Goal: Task Accomplishment & Management: Manage account settings

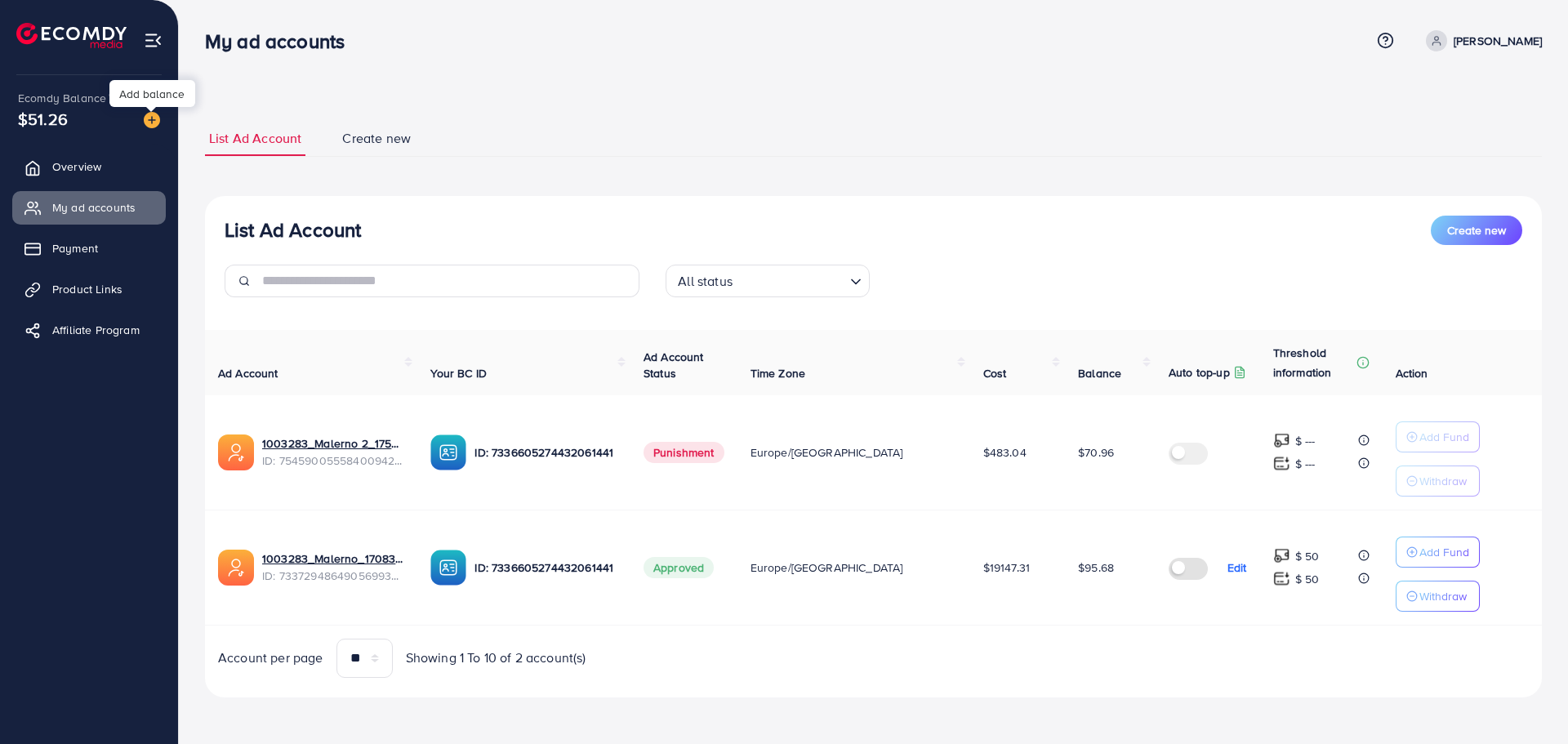
click at [148, 122] on img at bounding box center [151, 120] width 16 height 16
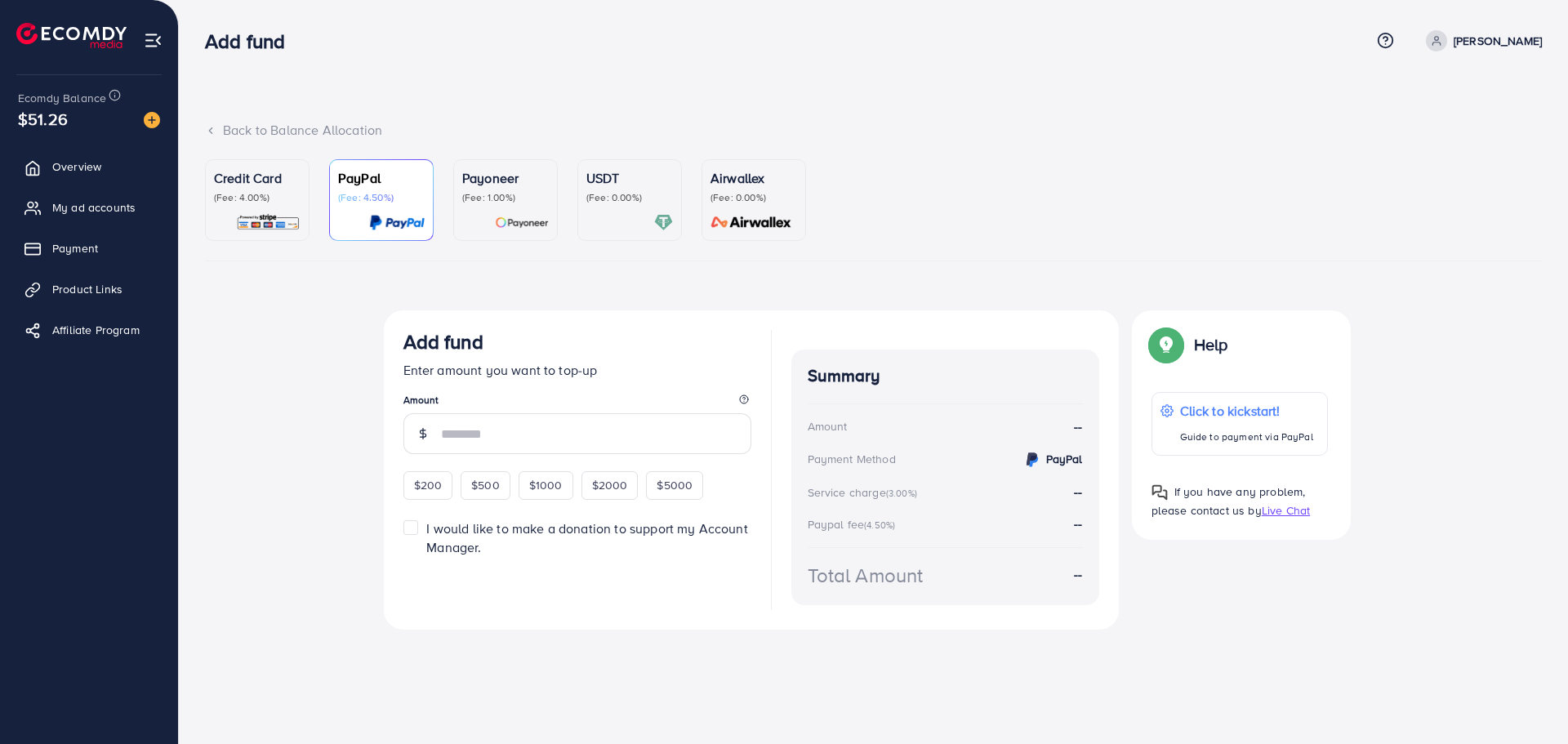
click at [241, 174] on p "Credit Card" at bounding box center [257, 178] width 86 height 20
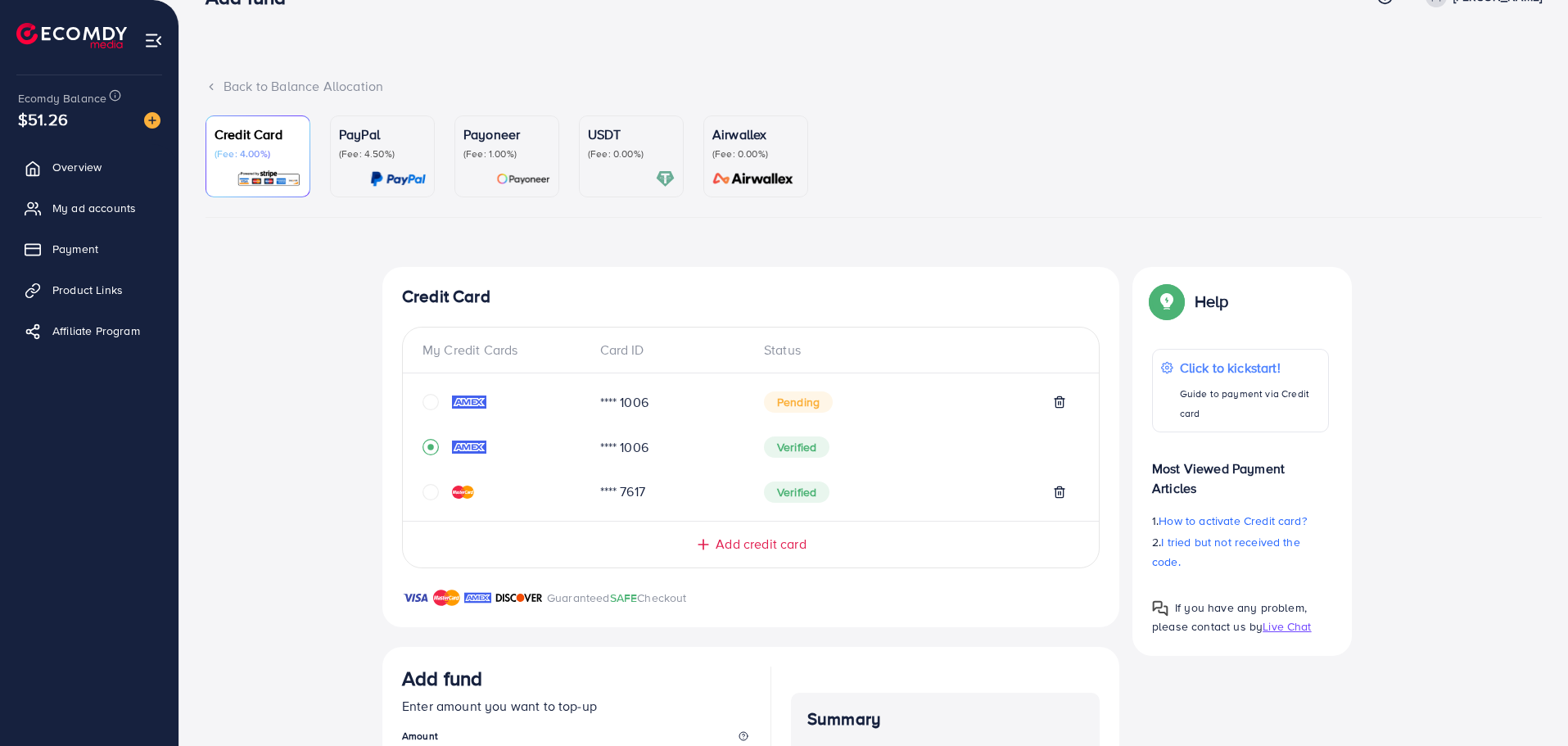
scroll to position [328, 0]
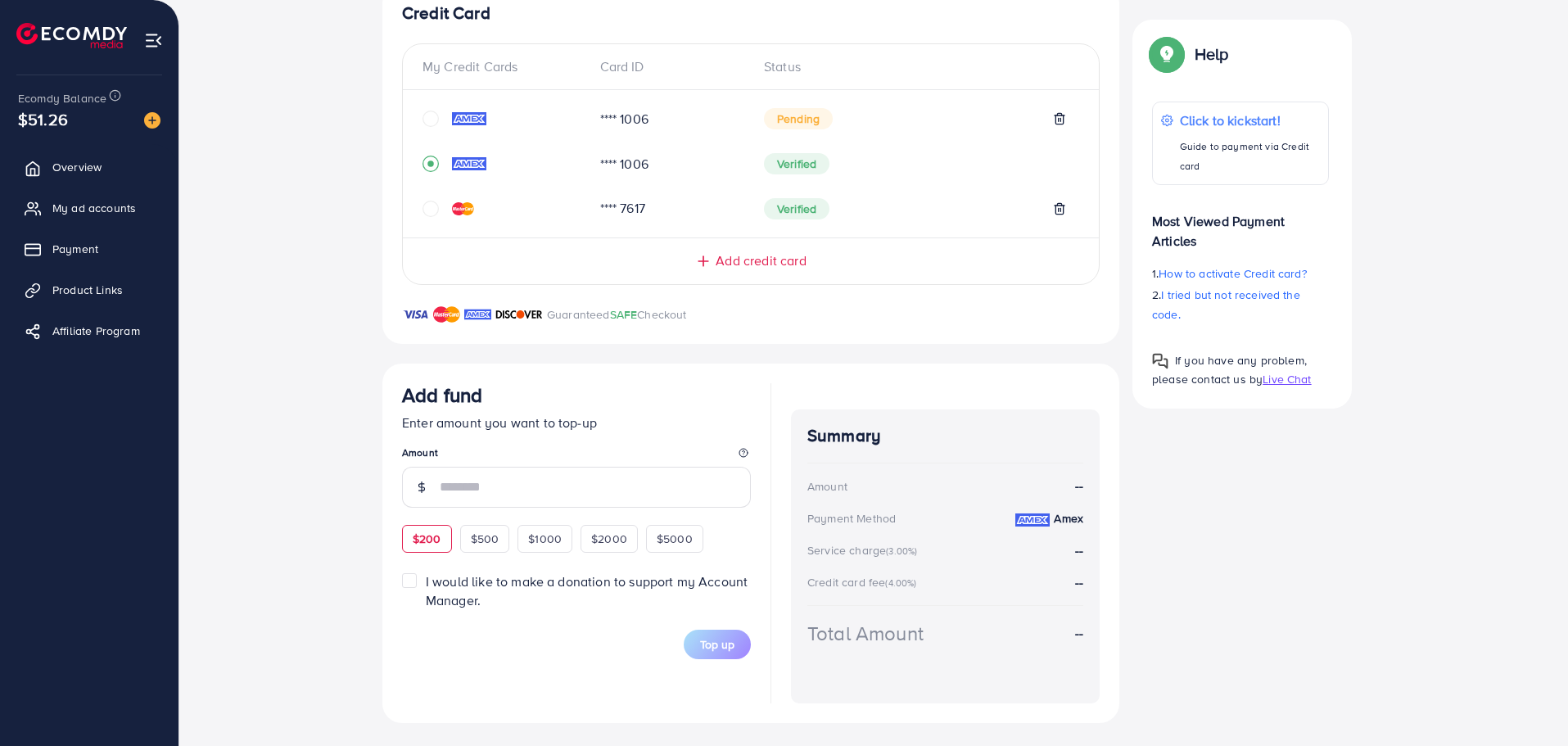
click at [420, 553] on div "$200" at bounding box center [427, 538] width 50 height 28
type input "***"
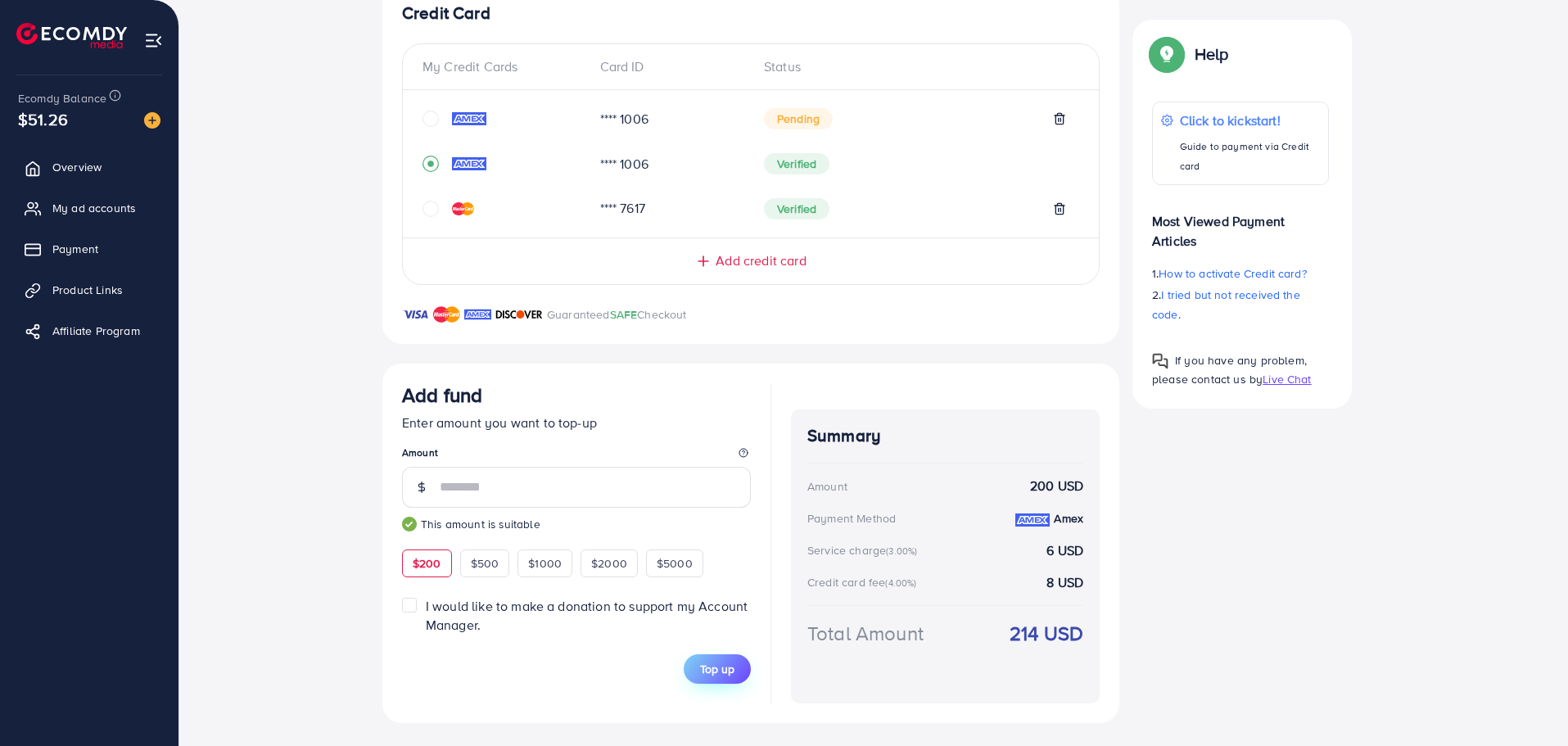
click at [744, 668] on button "Top up" at bounding box center [717, 669] width 67 height 30
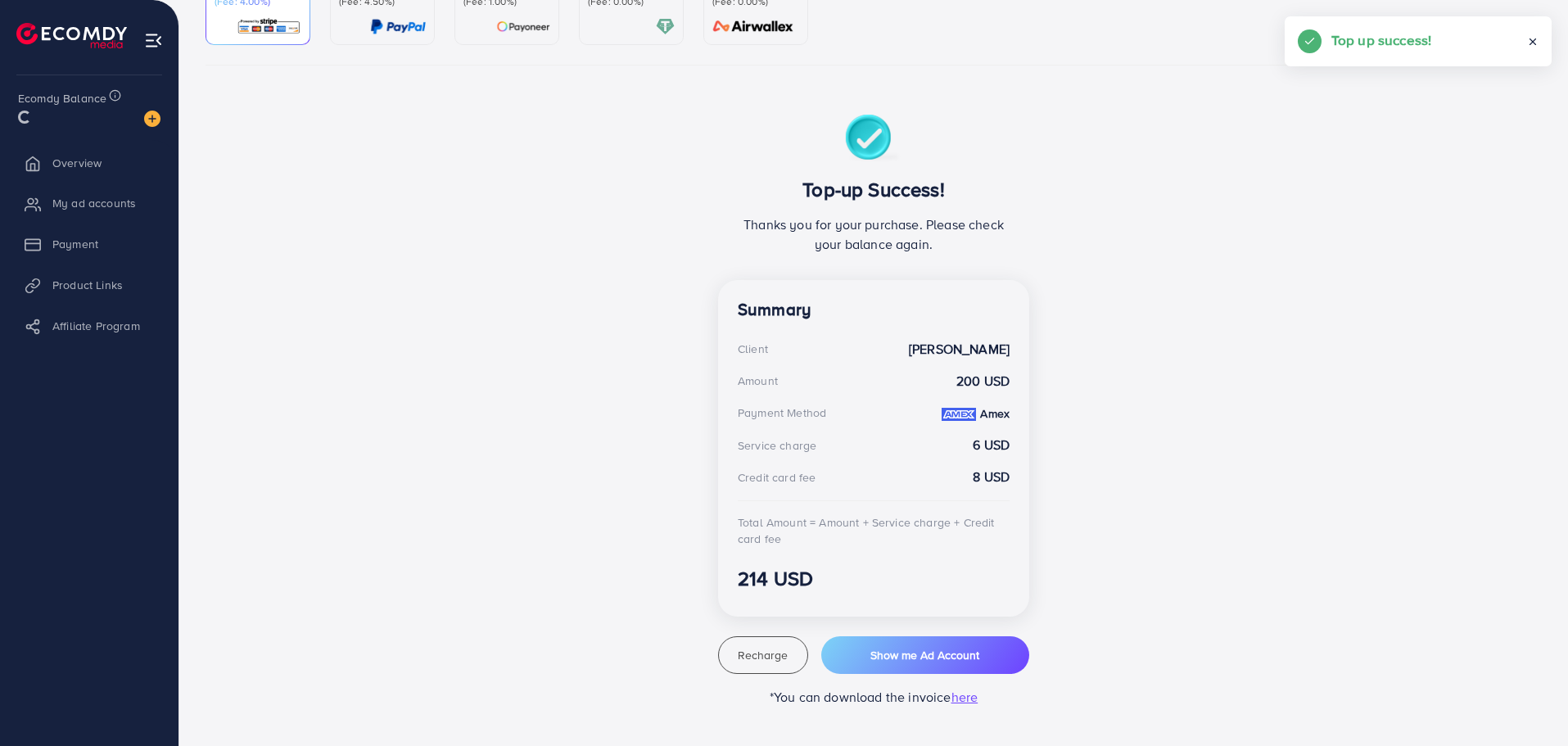
scroll to position [196, 0]
click at [965, 658] on span "Show me Ad Account" at bounding box center [925, 655] width 109 height 16
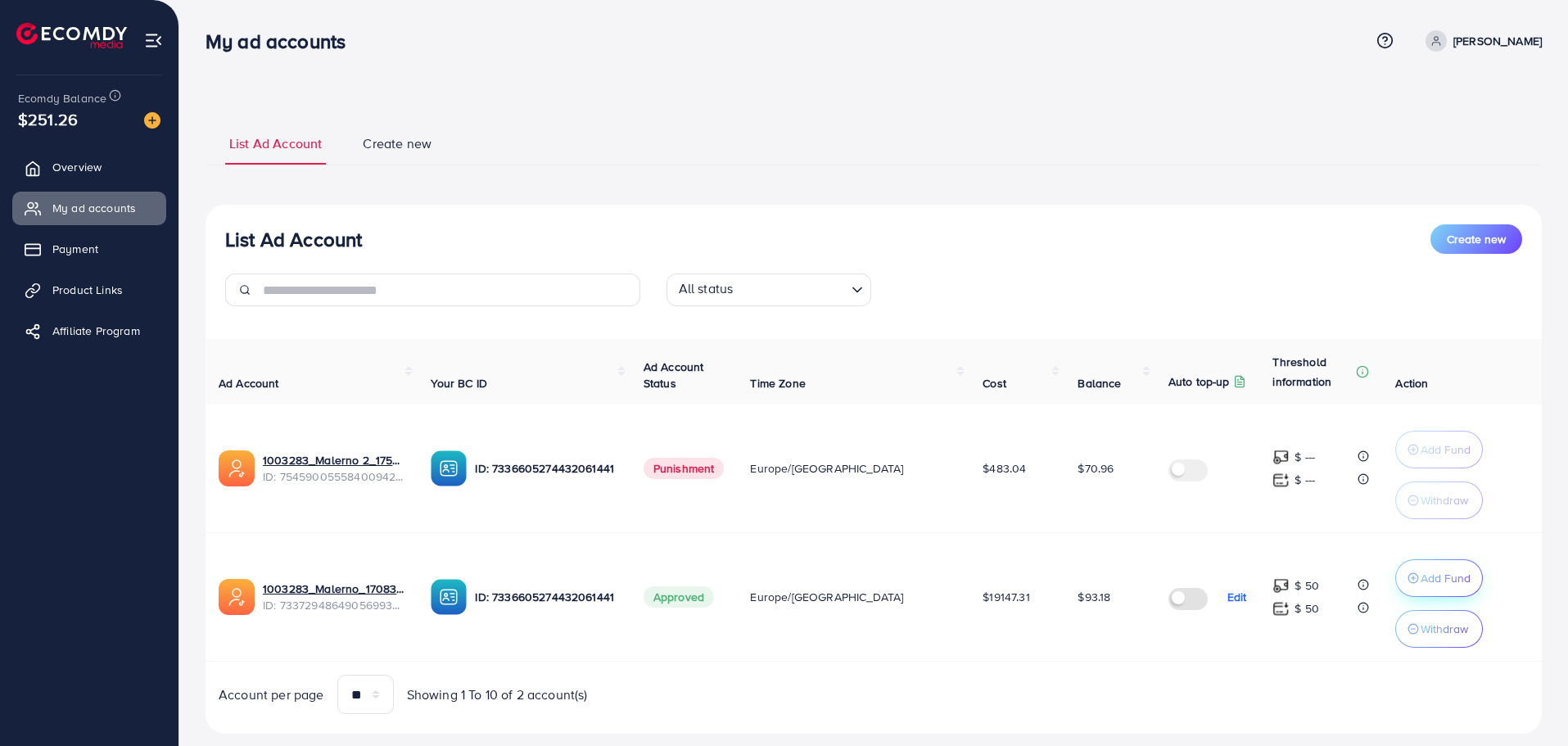
click at [1420, 580] on p "Add Fund" at bounding box center [1445, 578] width 50 height 20
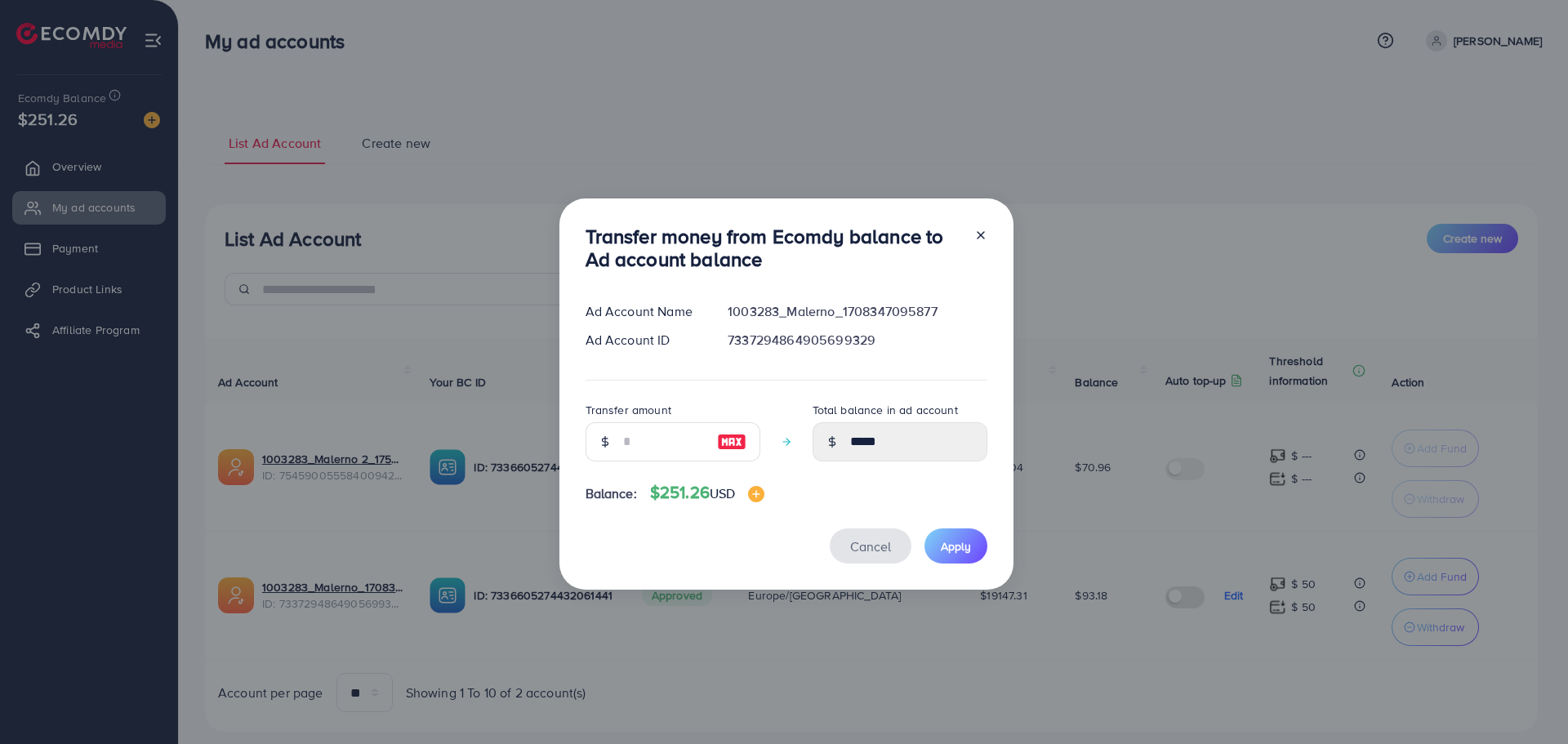
click at [867, 557] on button "Cancel" at bounding box center [870, 545] width 82 height 35
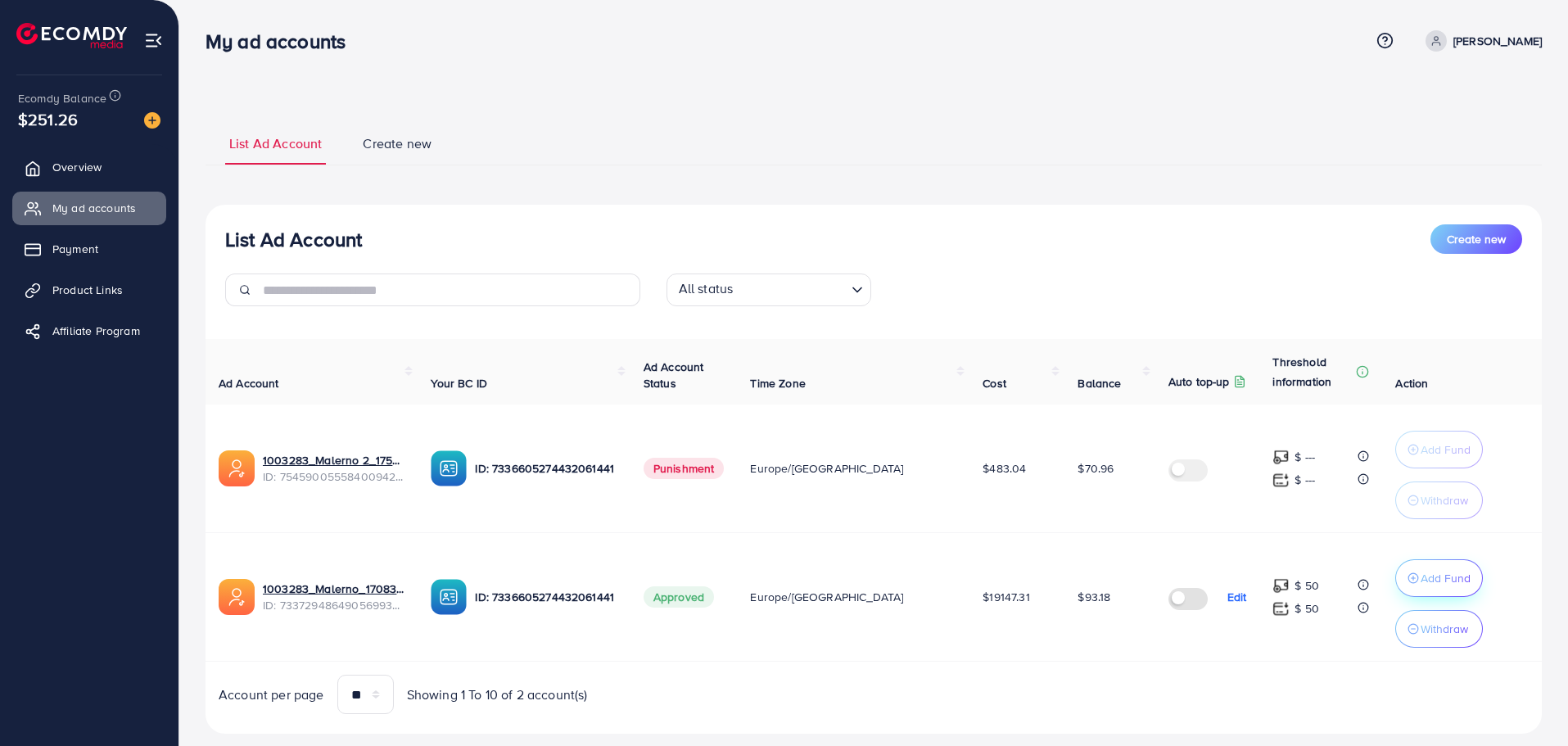
click at [1450, 579] on p "Add Fund" at bounding box center [1445, 578] width 50 height 20
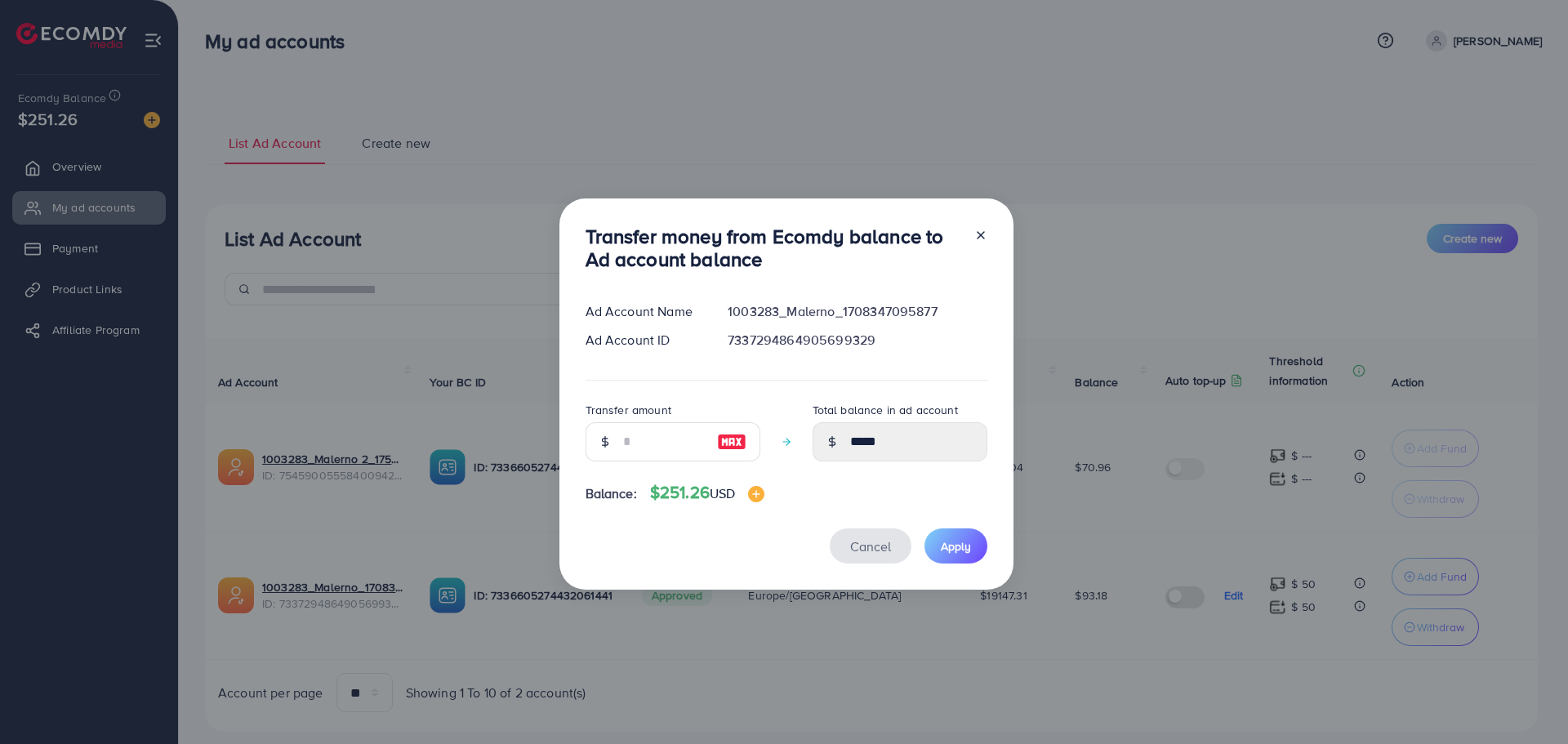
click at [851, 543] on span "Cancel" at bounding box center [870, 546] width 41 height 18
